Goal: Check status: Check status

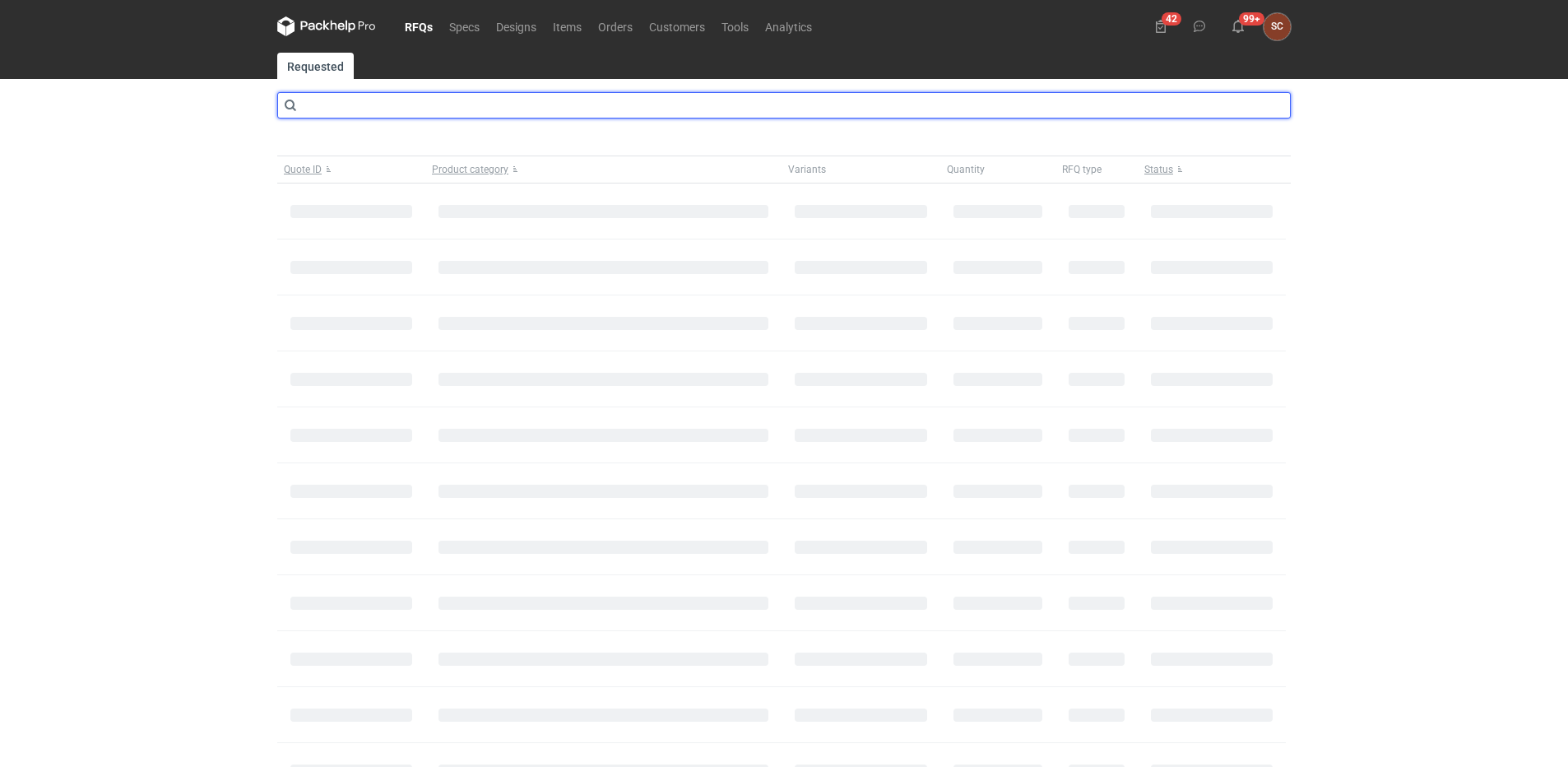
click at [361, 106] on input "text" at bounding box center [784, 105] width 1014 height 26
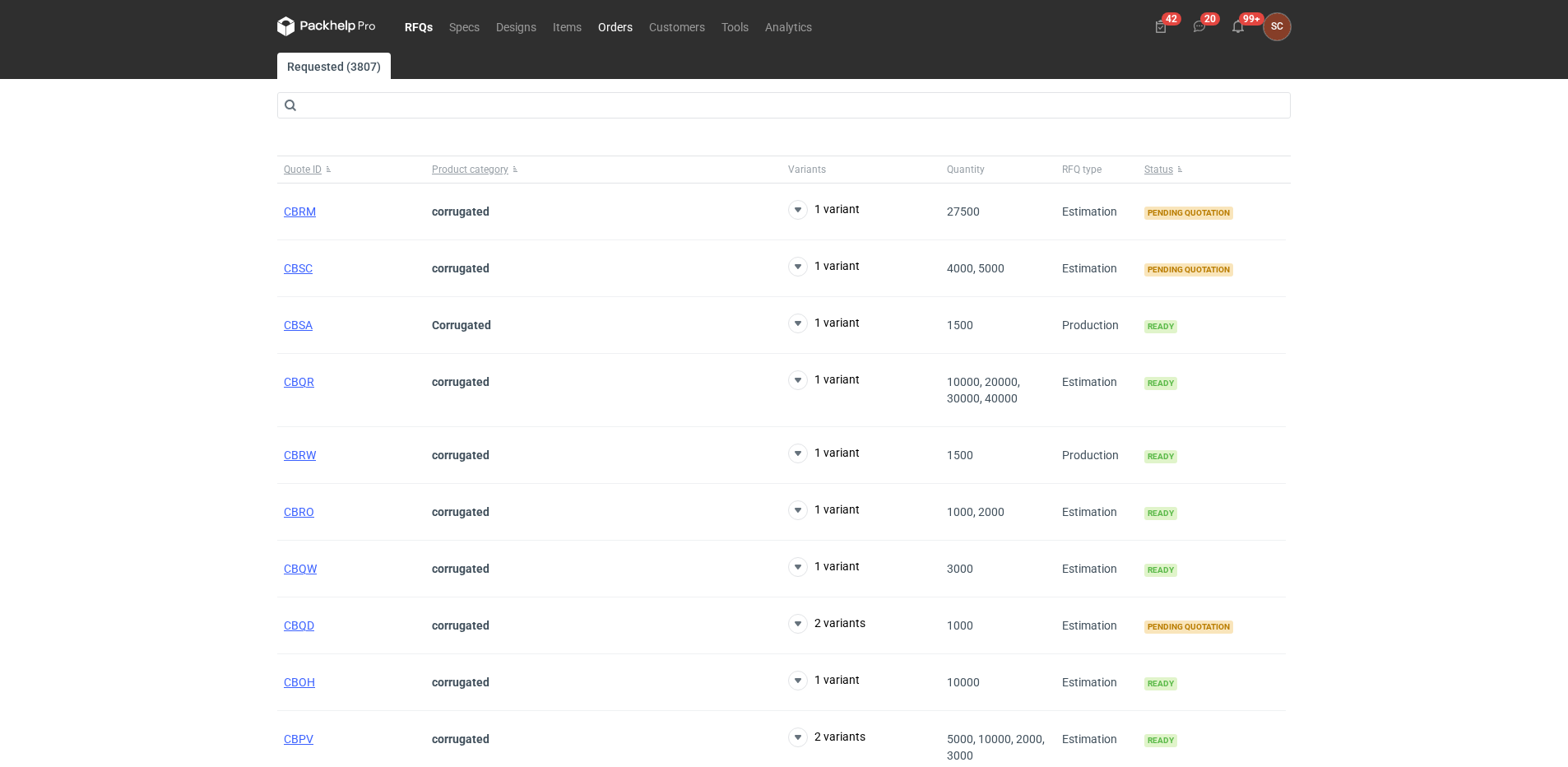
click at [624, 25] on link "Orders" at bounding box center [615, 26] width 51 height 20
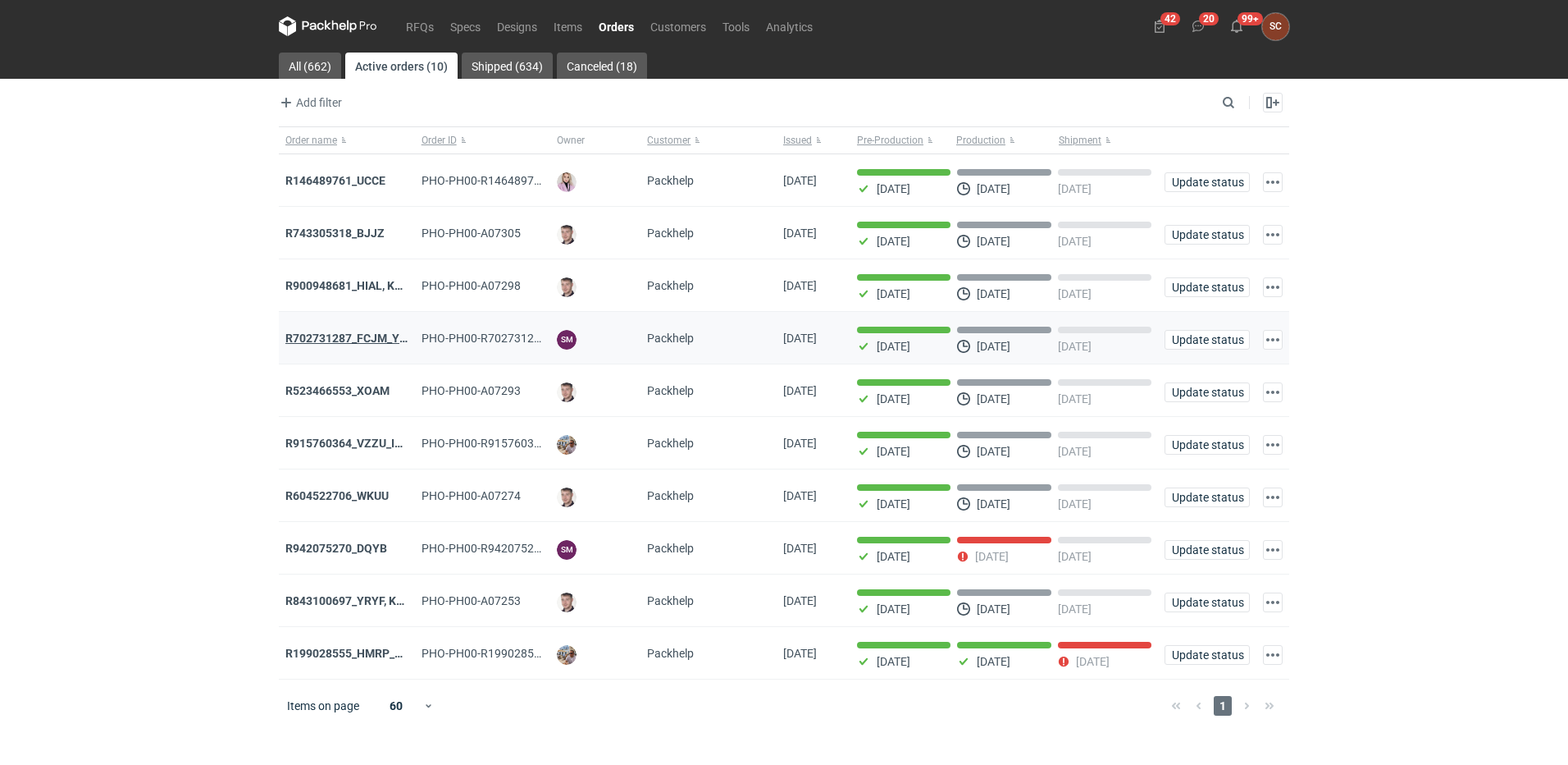
click at [362, 337] on strong "R702731287_FCJM_YLPU" at bounding box center [353, 338] width 135 height 14
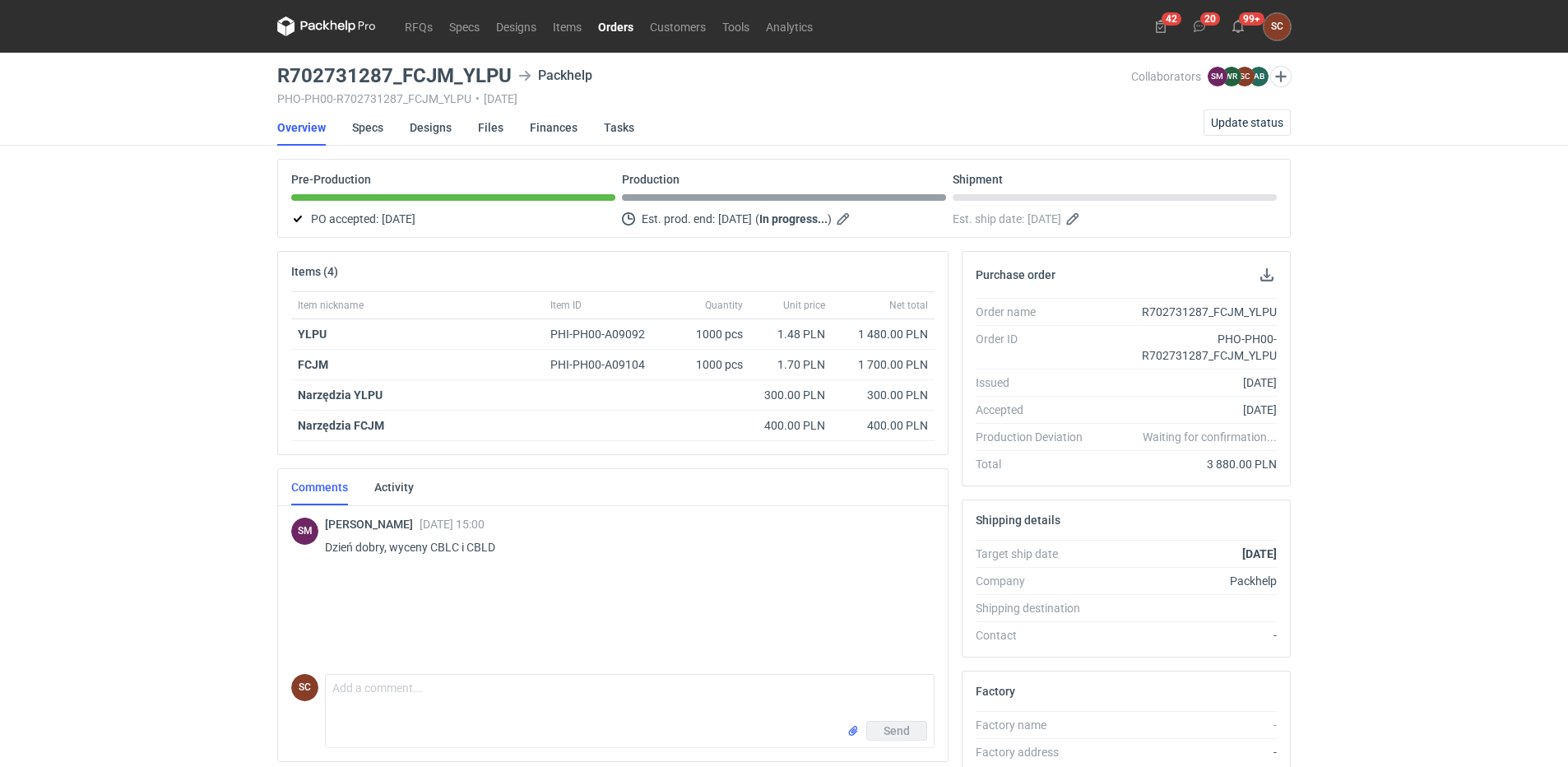
click at [1145, 308] on div "R702731287_FCJM_YLPU" at bounding box center [1187, 312] width 181 height 16
drag, startPoint x: 1145, startPoint y: 308, endPoint x: 1169, endPoint y: 315, distance: 25.0
copy div "R702731287_FCJM_YLPU"
